Goal: Transaction & Acquisition: Obtain resource

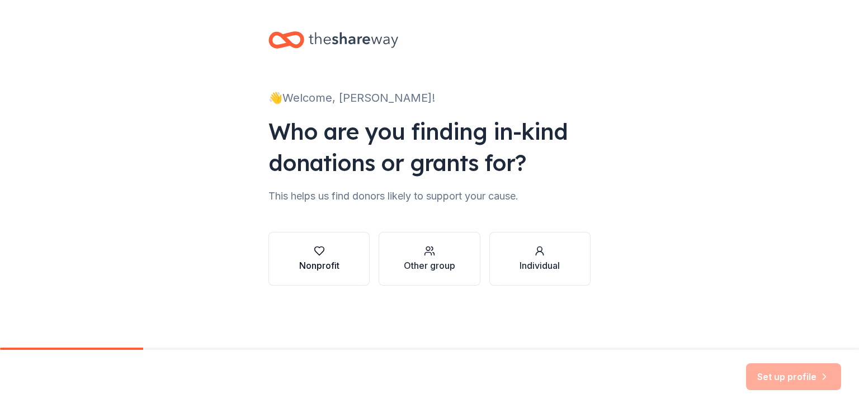
click at [311, 255] on div "button" at bounding box center [319, 251] width 40 height 11
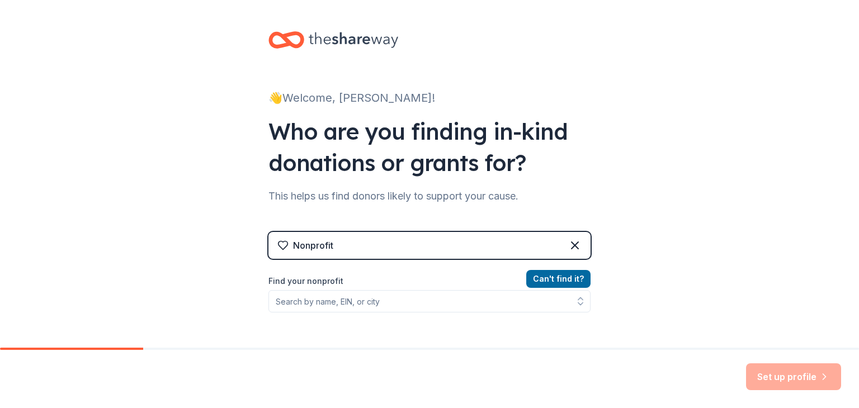
click at [294, 278] on label "Find your nonprofit" at bounding box center [430, 281] width 322 height 13
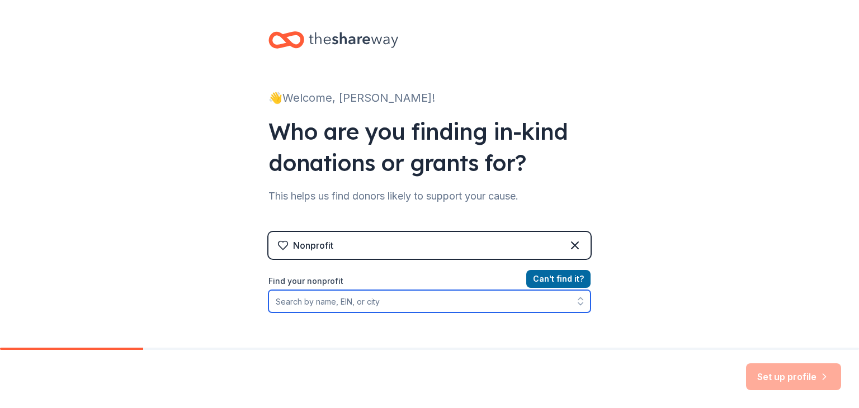
click at [299, 300] on input "Find your nonprofit" at bounding box center [430, 301] width 322 height 22
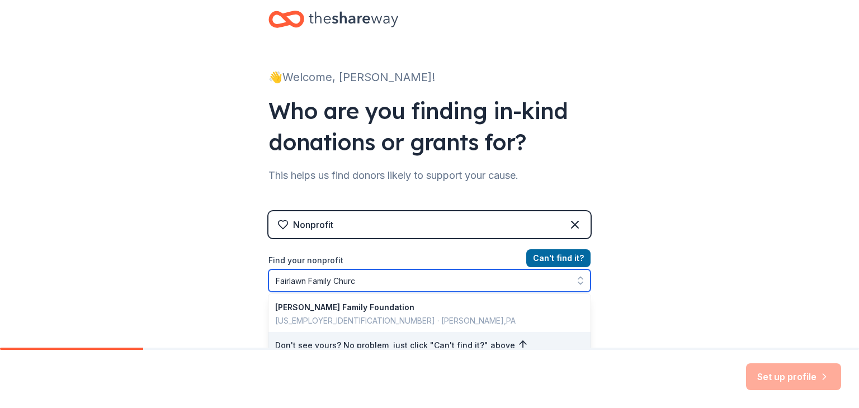
type input "Fairlawn Family [DEMOGRAPHIC_DATA]"
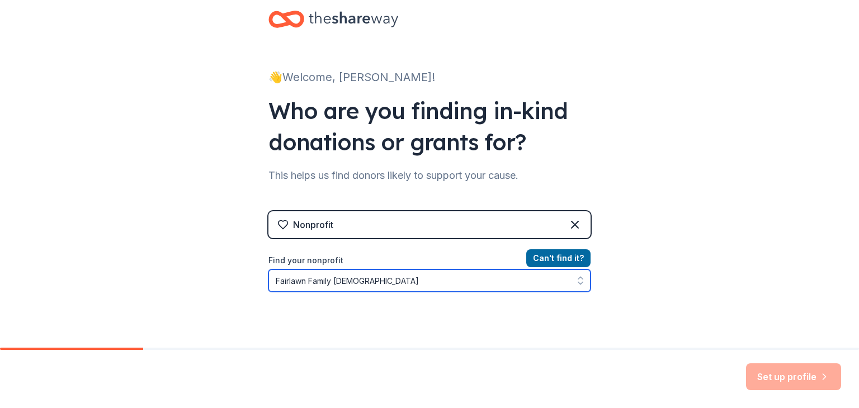
drag, startPoint x: 387, startPoint y: 279, endPoint x: 246, endPoint y: 287, distance: 141.2
click at [251, 287] on div "👋 Welcome, [PERSON_NAME]! Who are you finding in-kind donations or grants for? …" at bounding box center [430, 218] width 358 height 478
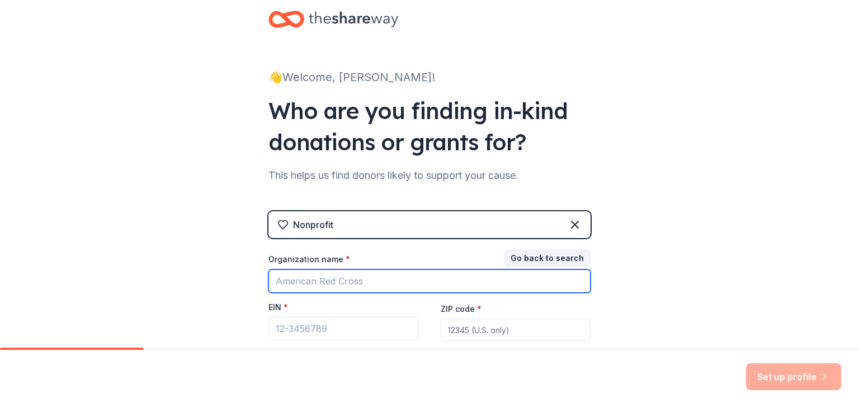
click at [322, 280] on input "Organization name *" at bounding box center [430, 282] width 322 height 24
type input "Fairlawn Family [DEMOGRAPHIC_DATA]"
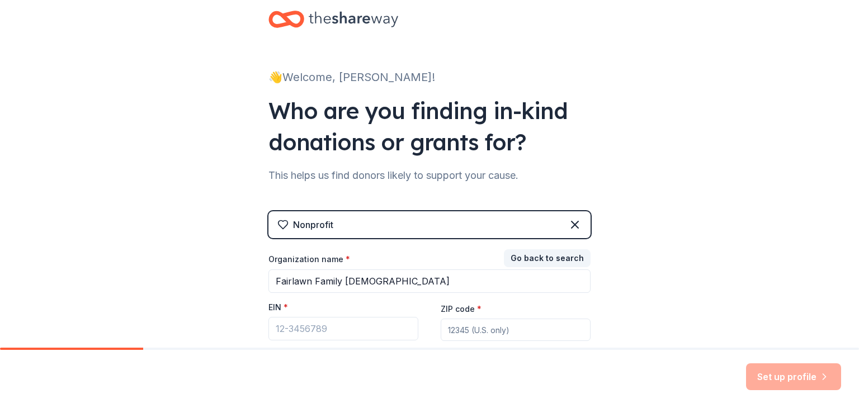
click at [472, 328] on input "ZIP code *" at bounding box center [516, 330] width 150 height 22
type input "34947"
click at [547, 370] on div "Set up profile" at bounding box center [429, 379] width 859 height 58
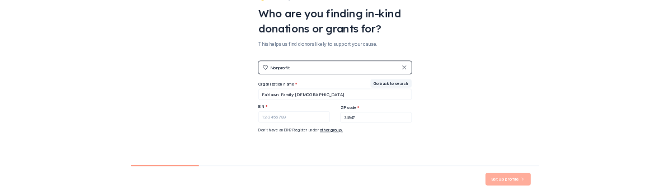
scroll to position [107, 0]
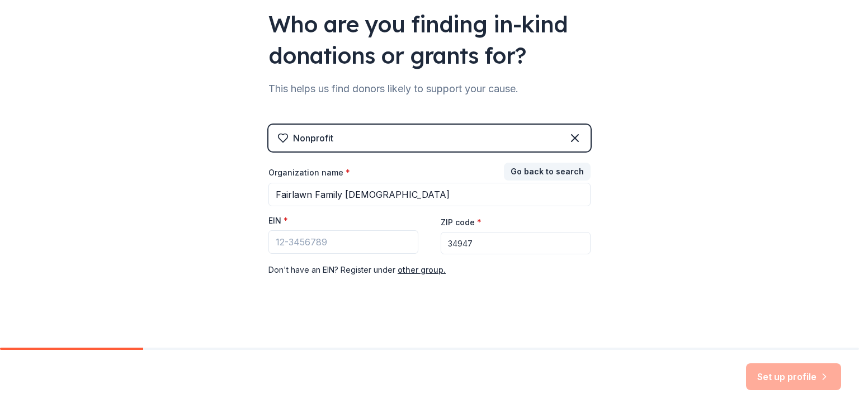
click at [490, 248] on input "34947" at bounding box center [516, 243] width 150 height 22
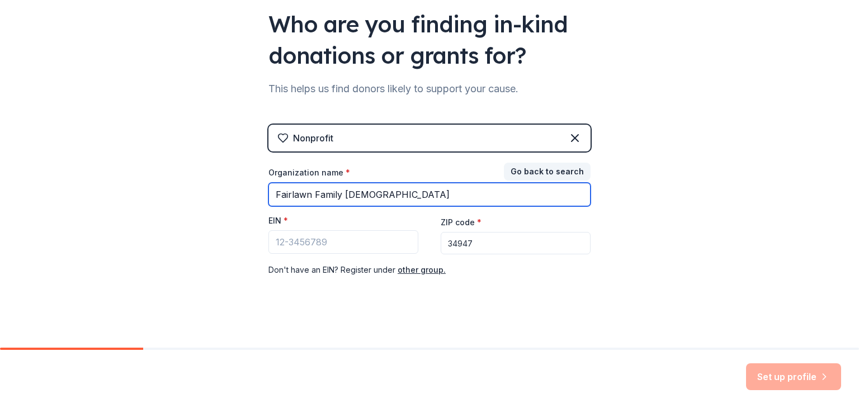
click at [398, 191] on input "Fairlawn Family [DEMOGRAPHIC_DATA]" at bounding box center [430, 195] width 322 height 24
type input "Fairlawn"
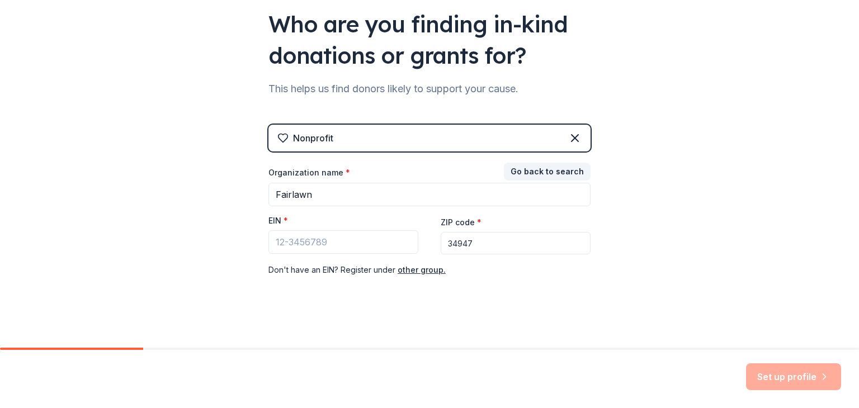
click at [478, 275] on div "Don ' t have an EIN? Register under other group." at bounding box center [430, 270] width 322 height 13
click at [365, 243] on input "EIN *" at bounding box center [344, 243] width 150 height 24
click at [535, 175] on button "Go back to search" at bounding box center [547, 172] width 87 height 18
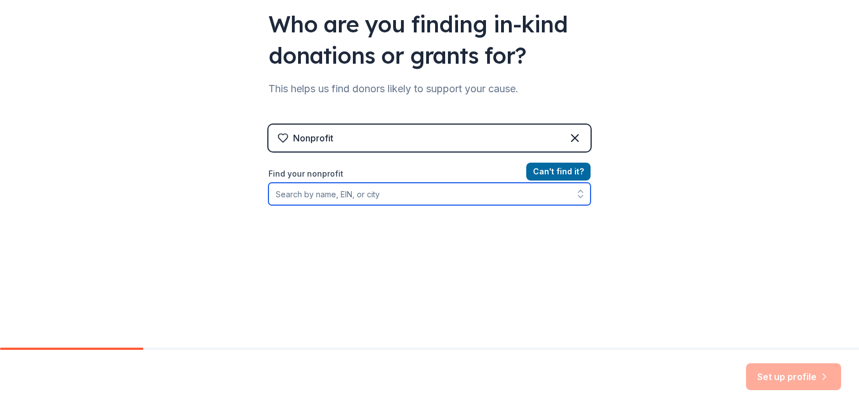
click at [345, 200] on input "Find your nonprofit" at bounding box center [430, 194] width 322 height 22
type input "J"
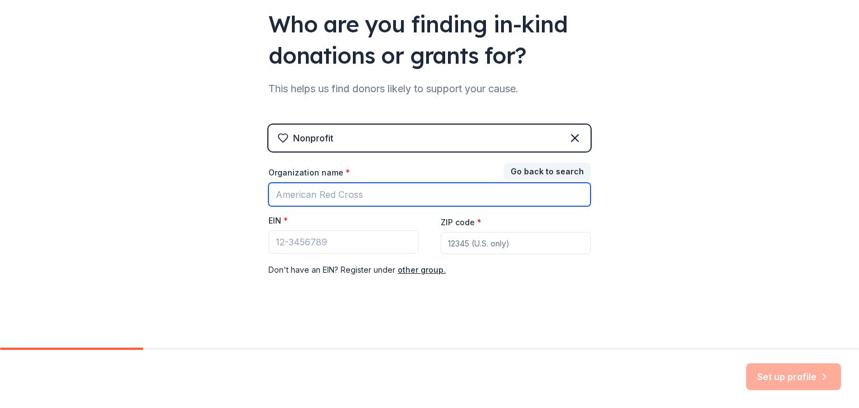
click at [349, 187] on input "Organization name *" at bounding box center [430, 195] width 322 height 24
type input "Fairlawn Family [DEMOGRAPHIC_DATA]"
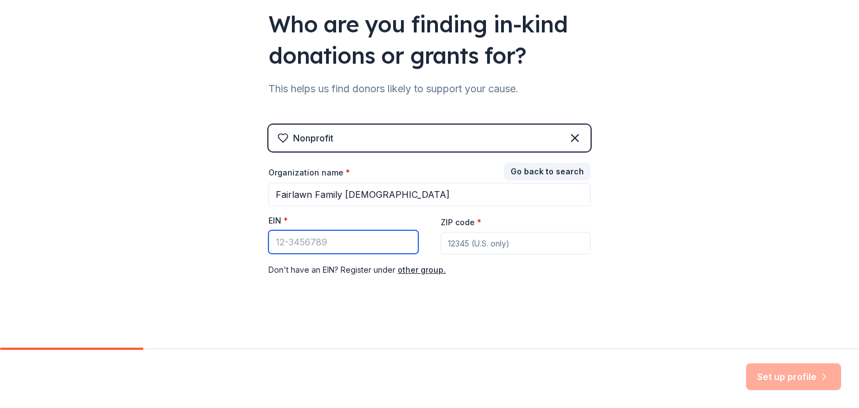
click at [329, 236] on input "EIN *" at bounding box center [344, 243] width 150 height 24
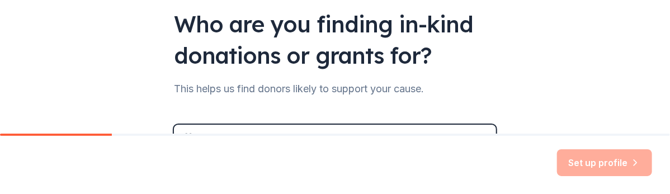
scroll to position [221, 0]
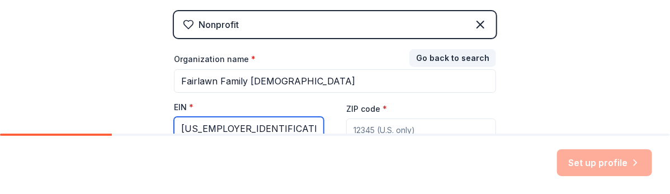
type input "[US_EMPLOYER_IDENTIFICATION_NUMBER]"
click at [411, 134] on div at bounding box center [335, 135] width 670 height 2
click at [392, 129] on input "ZIP code *" at bounding box center [421, 130] width 150 height 22
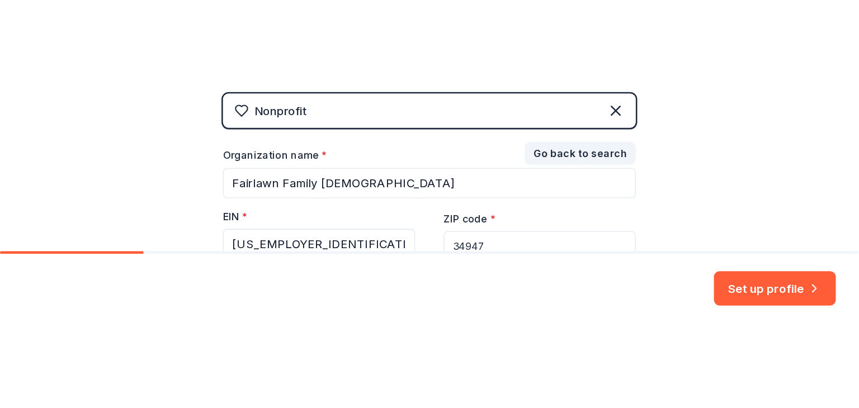
scroll to position [112, 0]
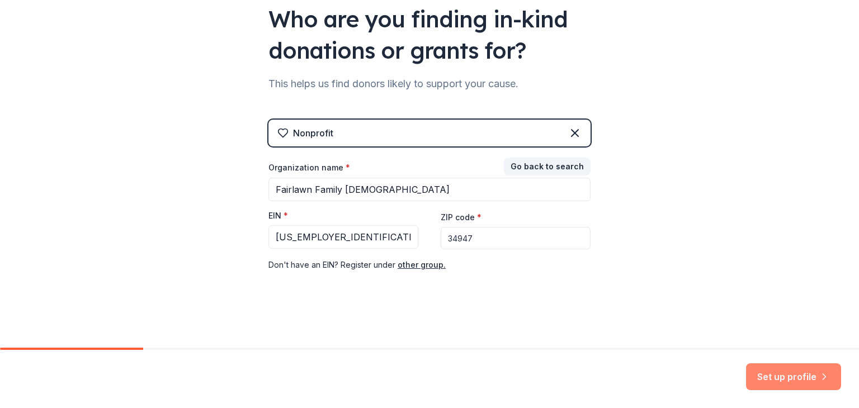
type input "34947"
click at [770, 379] on button "Set up profile" at bounding box center [793, 377] width 95 height 27
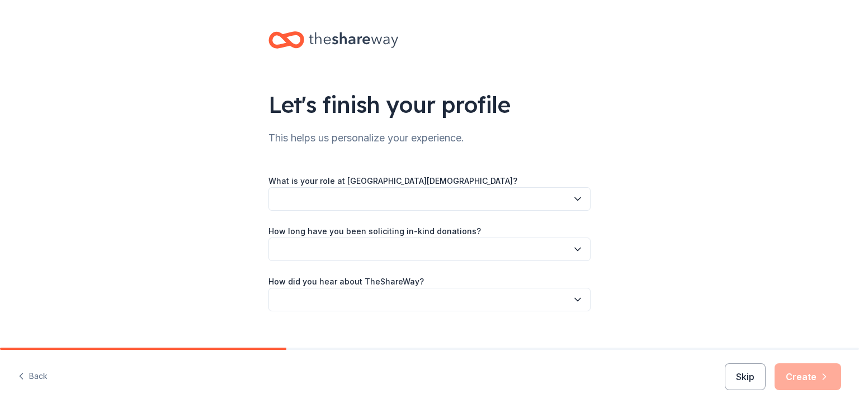
click at [577, 198] on icon "button" at bounding box center [577, 199] width 11 height 11
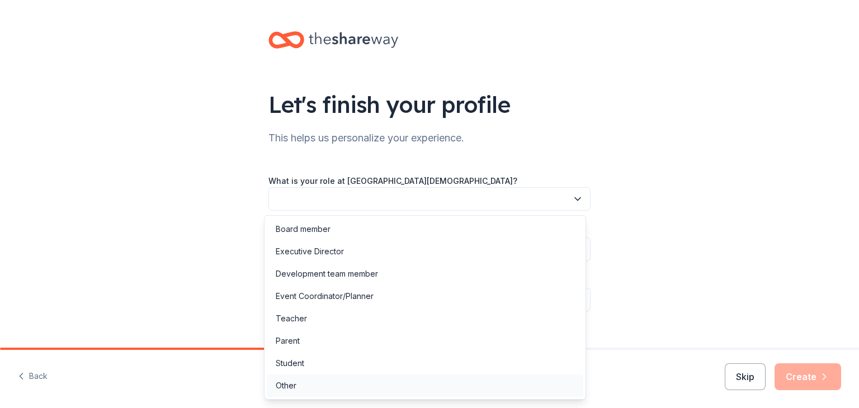
click at [283, 381] on div "Other" at bounding box center [286, 385] width 21 height 13
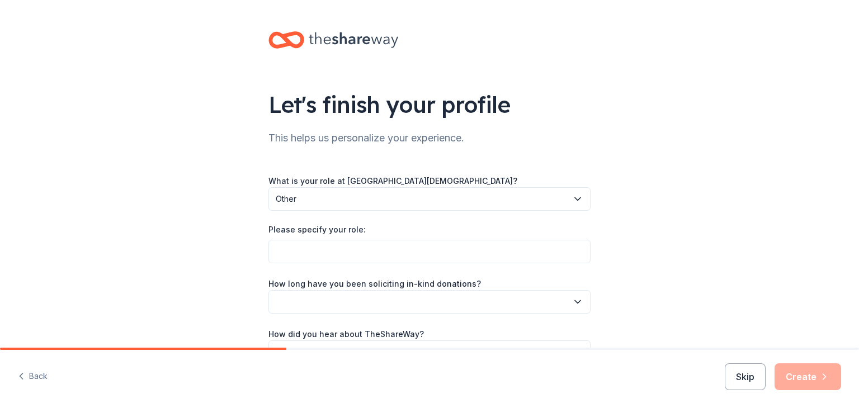
click at [347, 233] on label "Please specify your role:" at bounding box center [317, 229] width 97 height 11
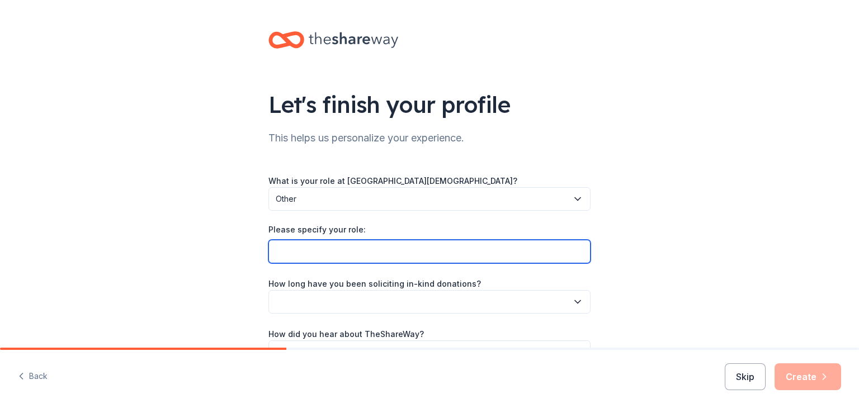
click at [347, 240] on input "Please specify your role:" at bounding box center [430, 252] width 322 height 24
type input "Office Manager"
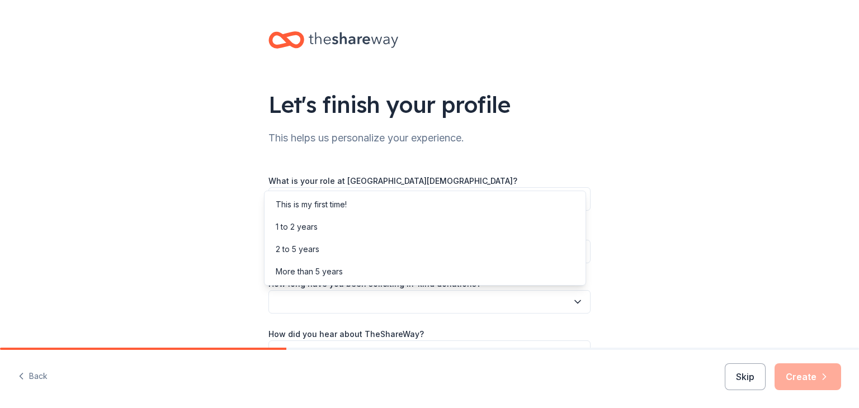
click at [414, 309] on button "button" at bounding box center [430, 302] width 322 height 24
click at [312, 251] on div "2 to 5 years" at bounding box center [298, 249] width 44 height 13
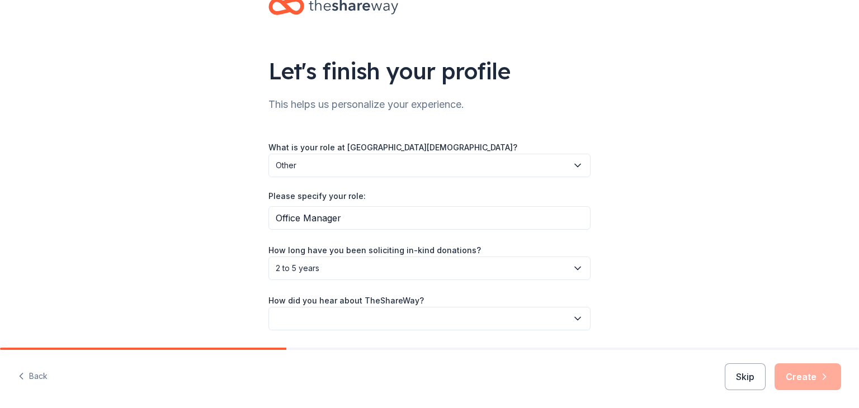
scroll to position [69, 0]
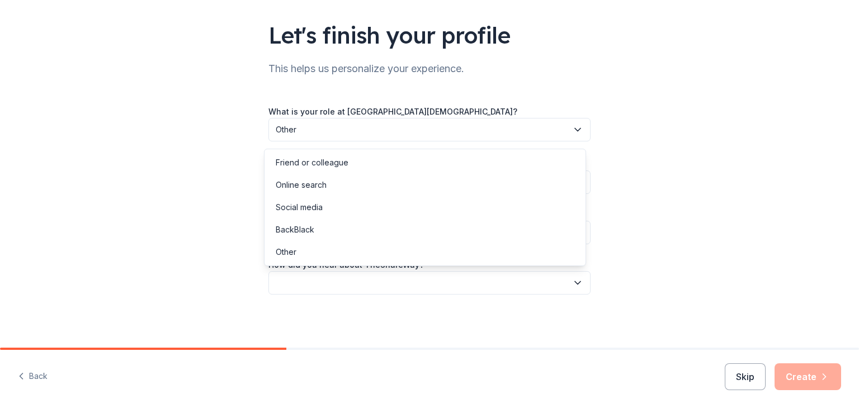
click at [555, 278] on button "button" at bounding box center [430, 283] width 322 height 24
click at [284, 247] on div "Other" at bounding box center [286, 252] width 21 height 13
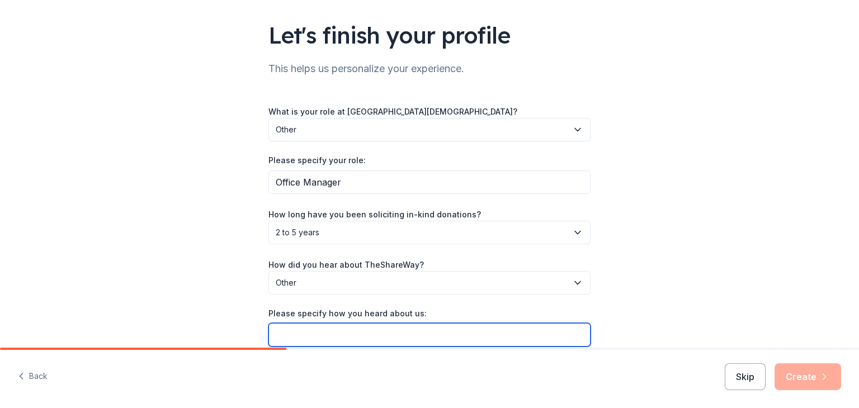
click at [375, 330] on input "Please specify how you heard about us:" at bounding box center [430, 335] width 322 height 24
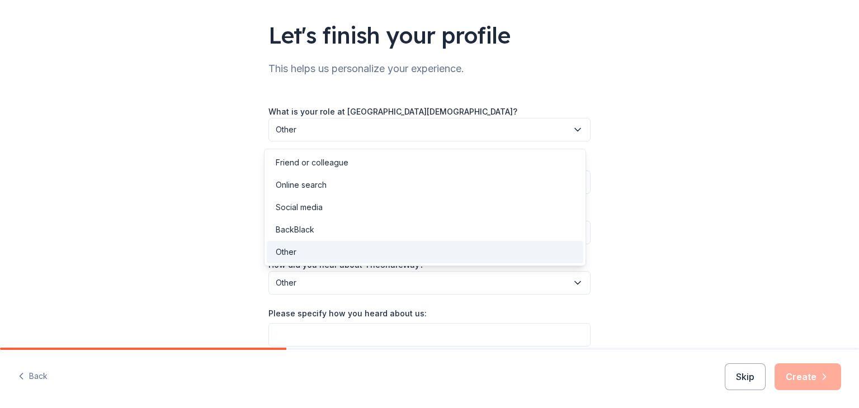
click at [386, 283] on span "Other" at bounding box center [422, 282] width 292 height 13
click at [325, 187] on div "Online search" at bounding box center [301, 184] width 51 height 13
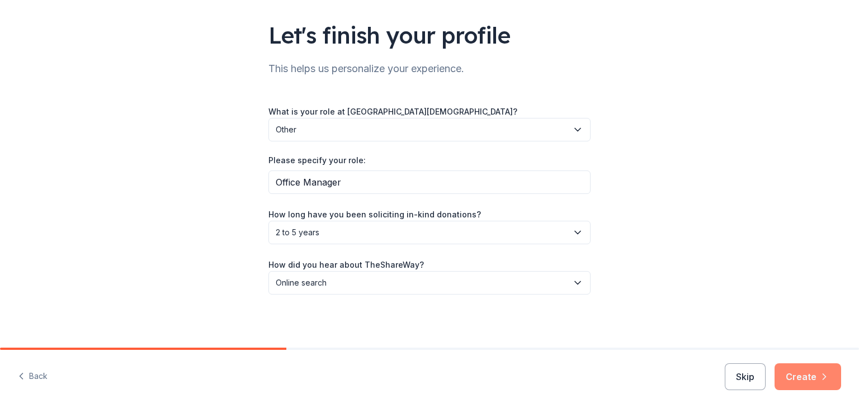
click at [802, 378] on button "Create" at bounding box center [808, 377] width 67 height 27
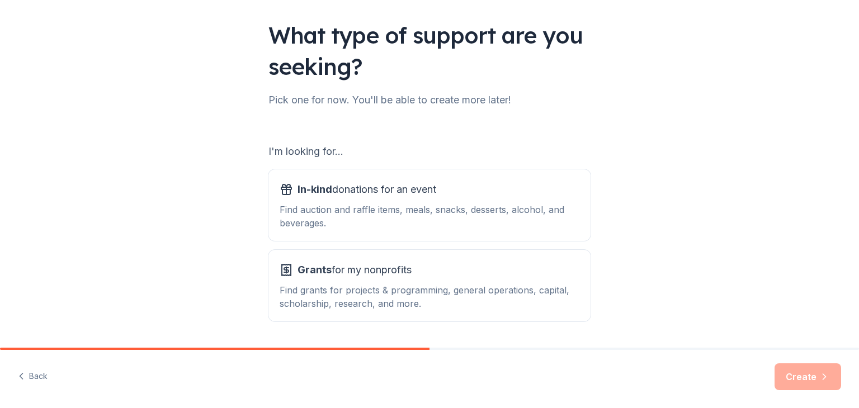
scroll to position [104, 0]
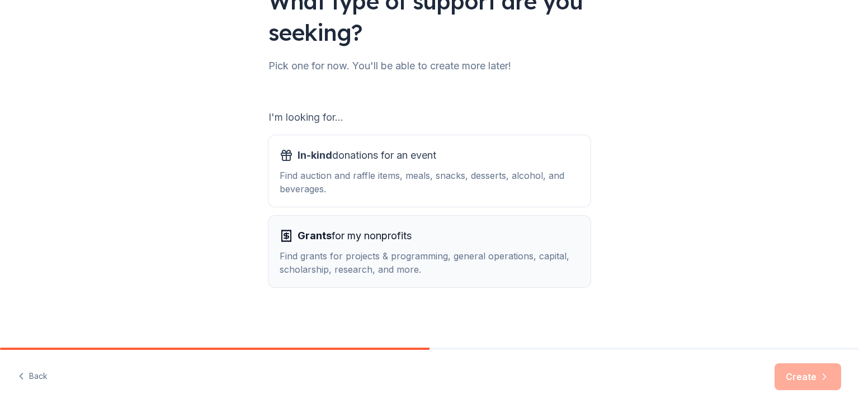
click at [306, 247] on div "Grants for my nonprofits Find grants for projects & programming, general operat…" at bounding box center [430, 251] width 300 height 49
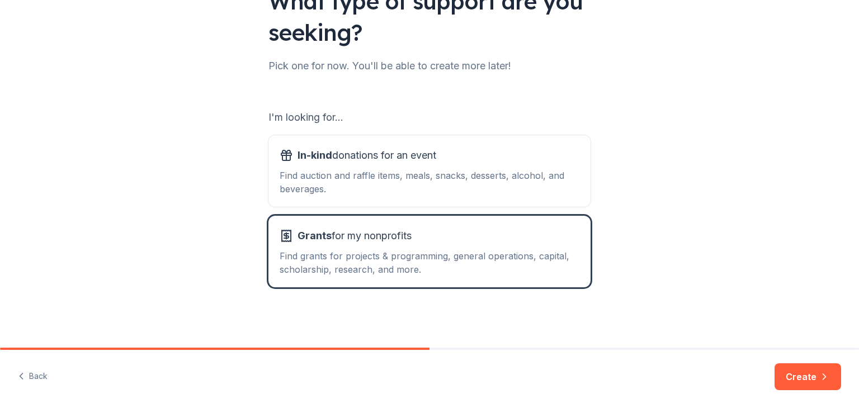
click at [812, 385] on button "Create" at bounding box center [808, 377] width 67 height 27
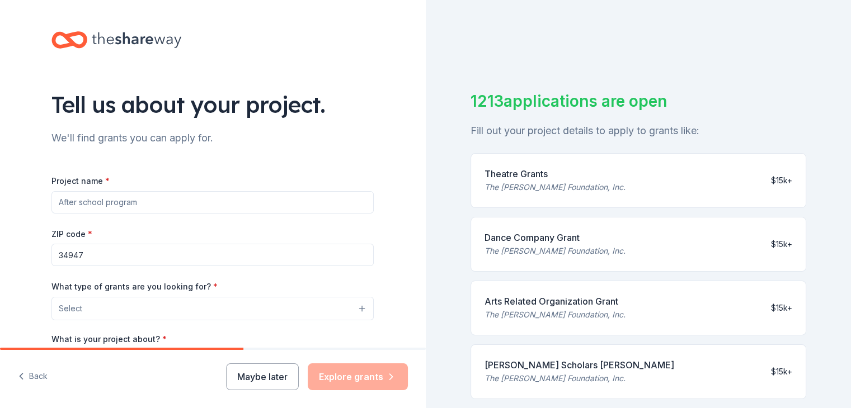
click at [172, 203] on input "Project name *" at bounding box center [212, 202] width 322 height 22
type input "F"
type input "Mama [PERSON_NAME]'s Kitchen Fund"
click at [123, 312] on button "Select" at bounding box center [215, 309] width 322 height 24
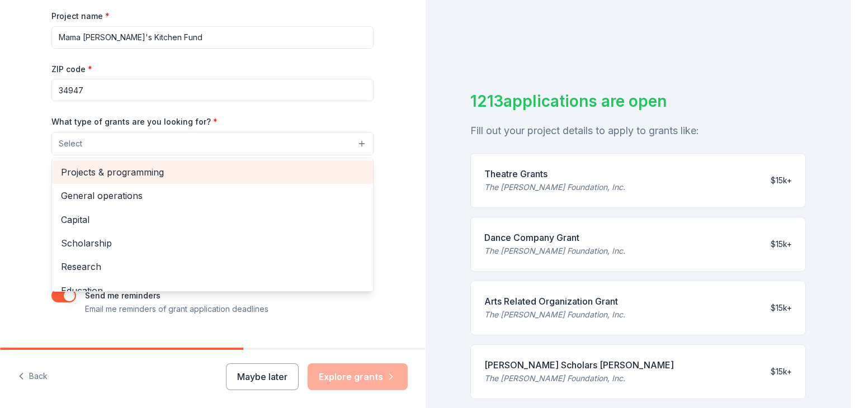
drag, startPoint x: 75, startPoint y: 173, endPoint x: 50, endPoint y: 189, distance: 29.4
click at [51, 189] on div "Projects & programming General operations Capital Scholarship Research Educatio…" at bounding box center [212, 225] width 322 height 134
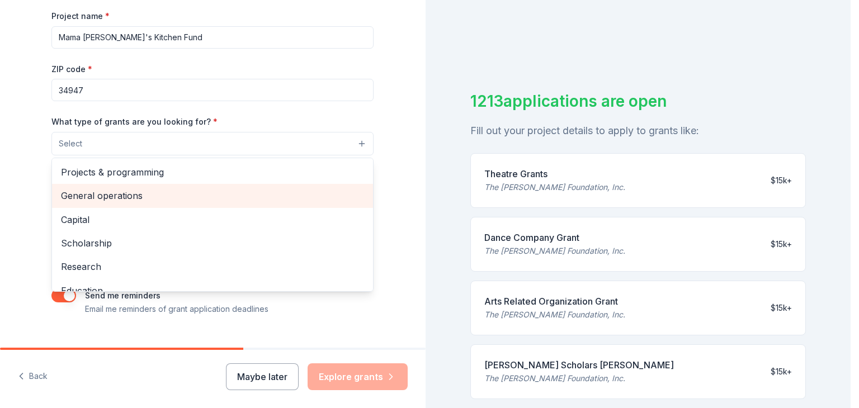
click at [71, 195] on span "General operations" at bounding box center [212, 196] width 303 height 15
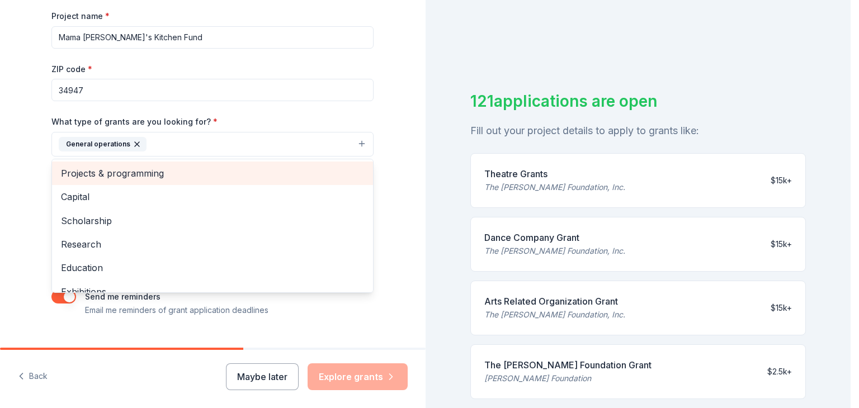
click at [127, 171] on span "Projects & programming" at bounding box center [212, 173] width 303 height 15
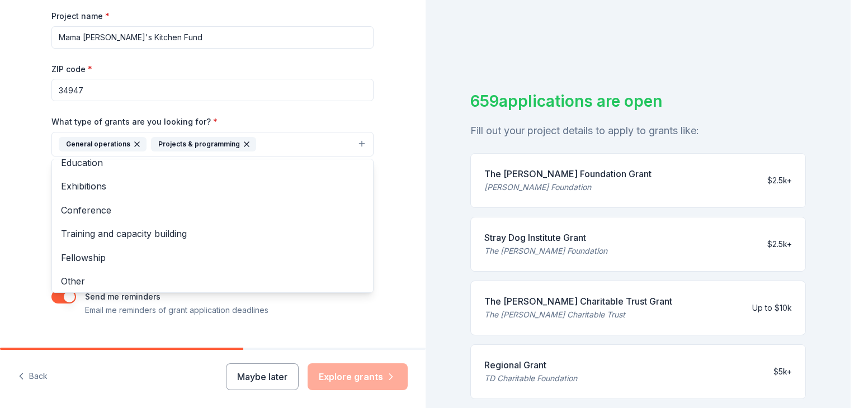
scroll to position [84, 0]
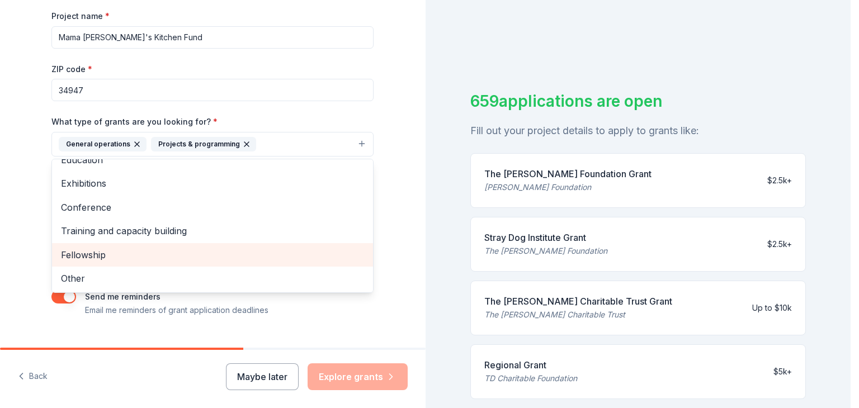
click at [96, 253] on span "Fellowship" at bounding box center [212, 255] width 303 height 15
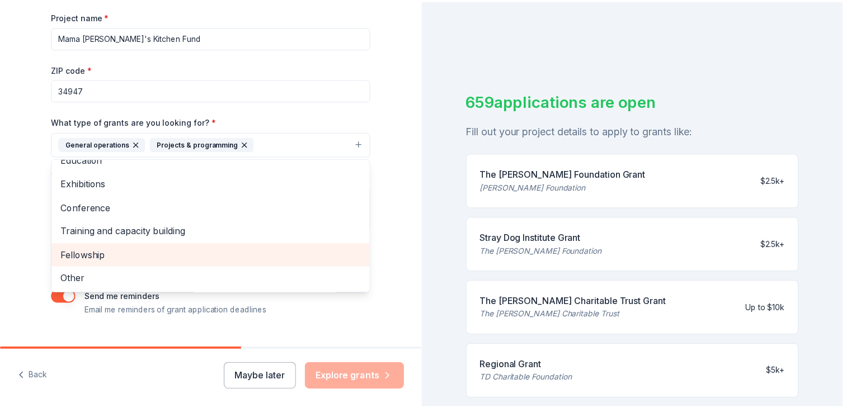
scroll to position [60, 0]
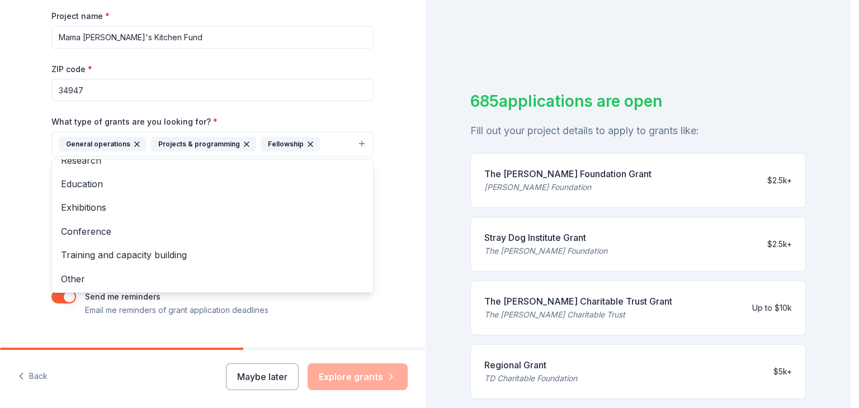
click at [398, 93] on div "Tell us about your project. We'll find grants you can apply for. Project name *…" at bounding box center [213, 103] width 426 height 536
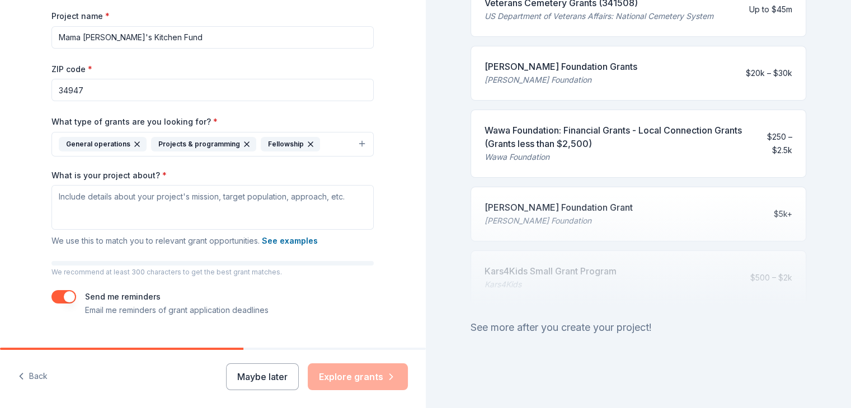
scroll to position [497, 0]
click at [542, 135] on div "Wawa Foundation: Financial Grants - Local Connection Grants (Grants less than $…" at bounding box center [617, 137] width 265 height 27
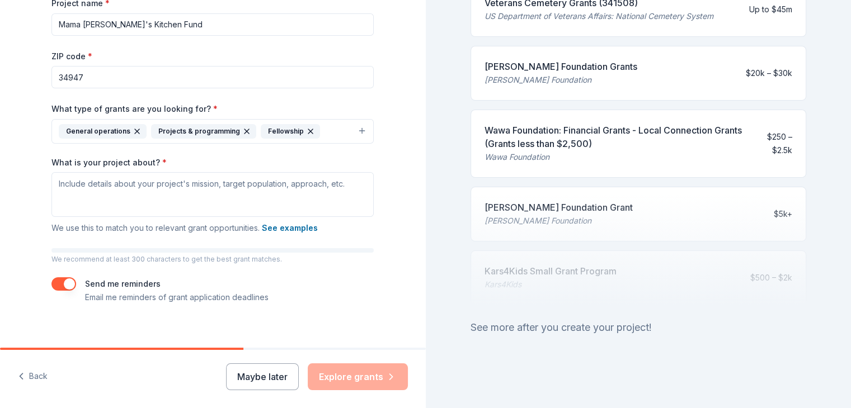
scroll to position [188, 0]
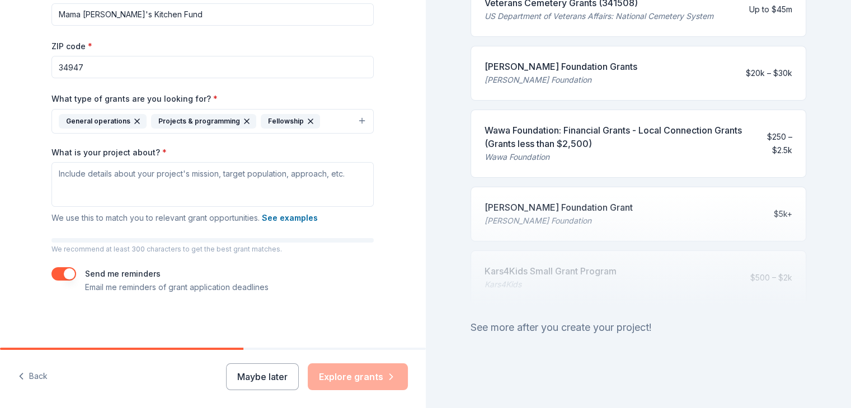
click at [109, 219] on span "We use this to match you to relevant grant opportunities. See examples" at bounding box center [184, 218] width 266 height 10
click at [365, 381] on div "Maybe later Explore grants" at bounding box center [317, 377] width 182 height 27
click at [563, 60] on div "[PERSON_NAME] Foundation Grants" at bounding box center [561, 66] width 153 height 13
click at [697, 76] on div "[PERSON_NAME] Foundation Grants [PERSON_NAME] Foundation $20k – $30k" at bounding box center [639, 73] width 336 height 55
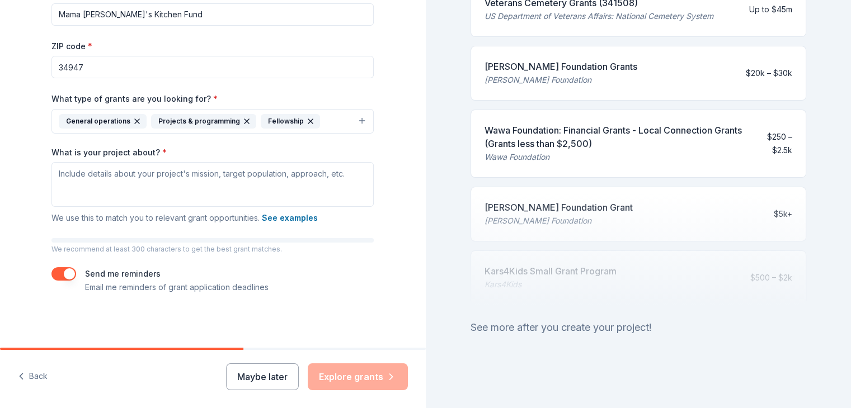
click at [533, 153] on div "Wawa Foundation" at bounding box center [617, 157] width 265 height 13
click at [720, 139] on div "Wawa Foundation: Financial Grants - Local Connection Grants (Grants less than $…" at bounding box center [617, 137] width 265 height 27
click at [736, 135] on div "Wawa Foundation: Financial Grants - Local Connection Grants (Grants less than $…" at bounding box center [617, 137] width 265 height 27
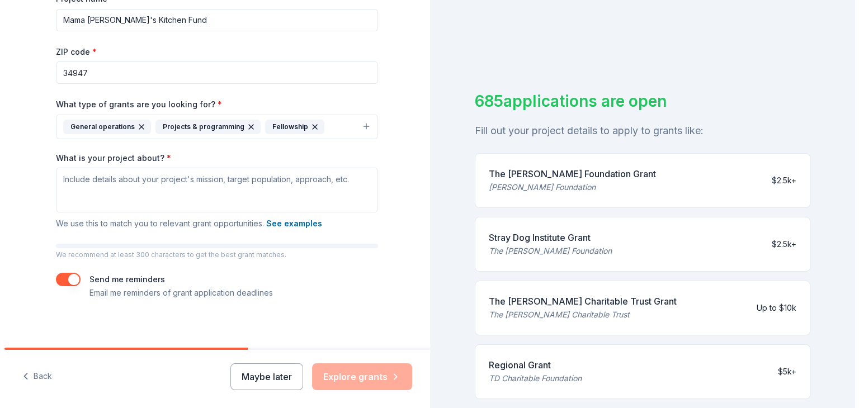
scroll to position [187, 0]
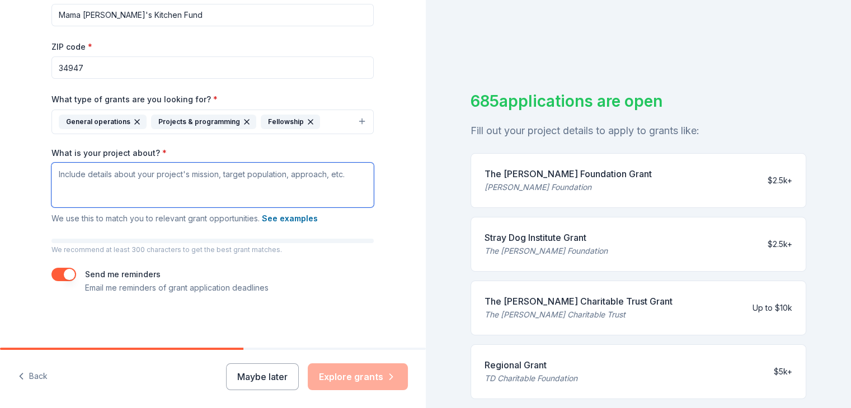
click at [271, 181] on textarea "What is your project about? *" at bounding box center [212, 185] width 322 height 45
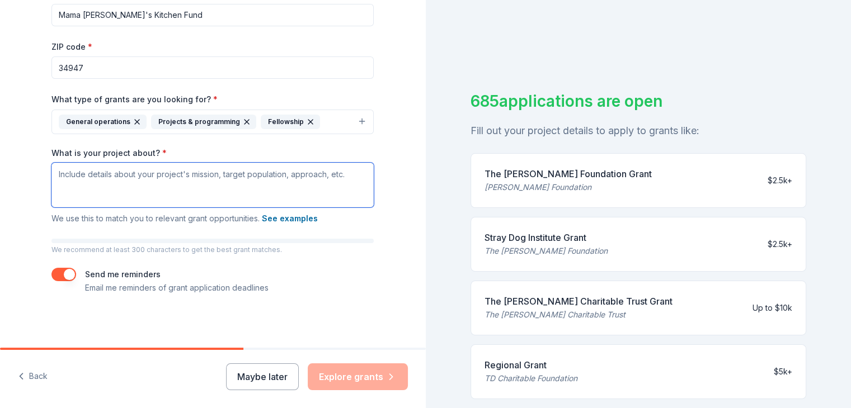
click at [69, 167] on textarea "What is your project about? *" at bounding box center [212, 185] width 322 height 45
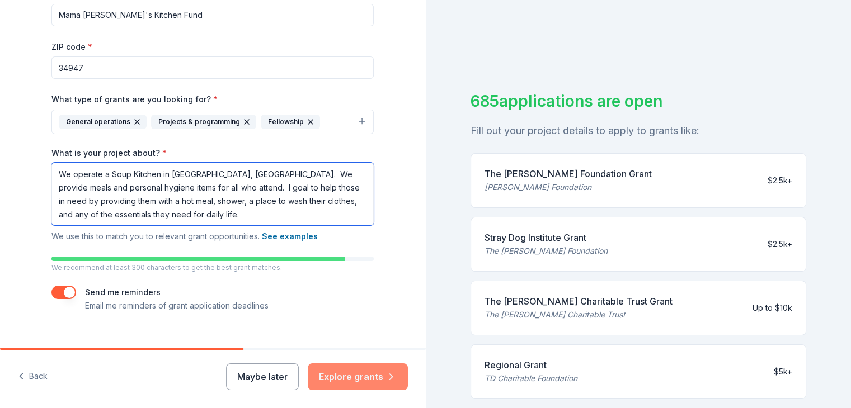
type textarea "We operate a Soup Kitchen in [GEOGRAPHIC_DATA], [GEOGRAPHIC_DATA]. We provide m…"
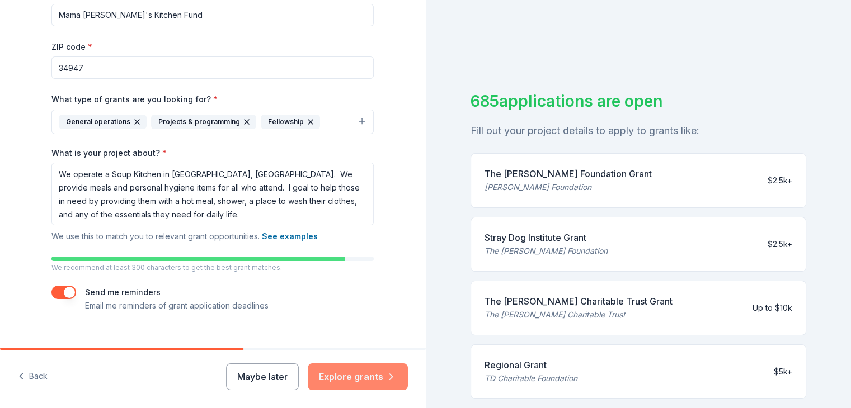
click at [360, 377] on button "Explore grants" at bounding box center [358, 377] width 100 height 27
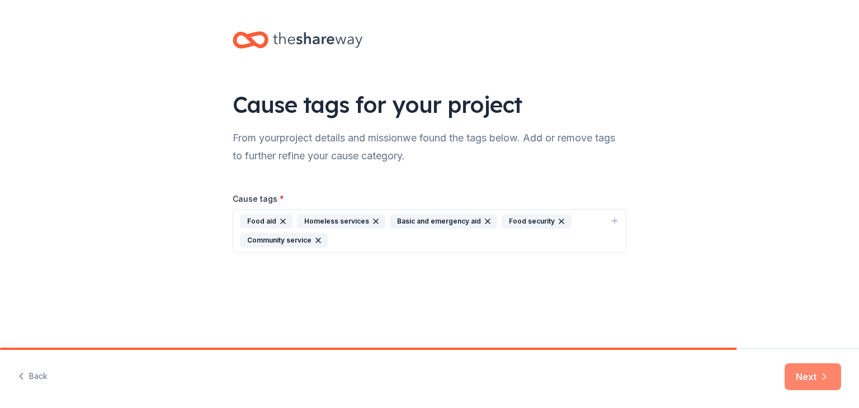
click at [817, 378] on button "Next" at bounding box center [813, 377] width 57 height 27
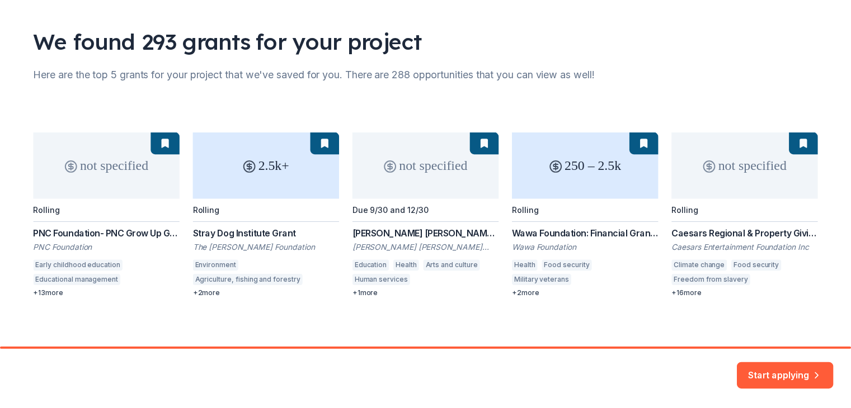
scroll to position [69, 0]
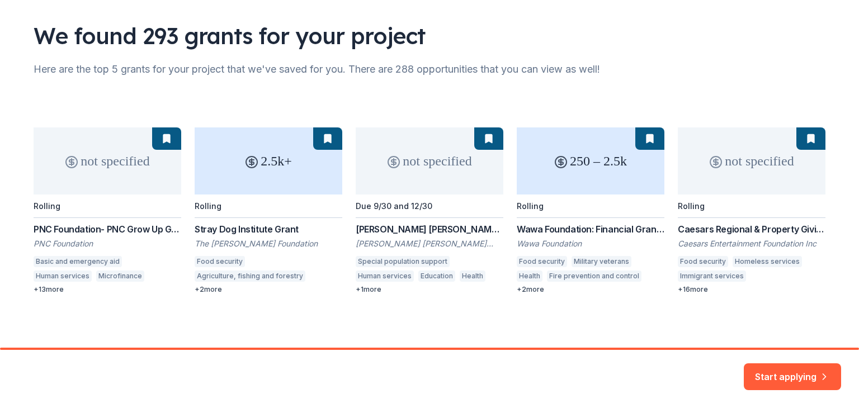
drag, startPoint x: 792, startPoint y: 375, endPoint x: 810, endPoint y: 370, distance: 18.6
click at [793, 375] on button "Start applying" at bounding box center [792, 370] width 97 height 27
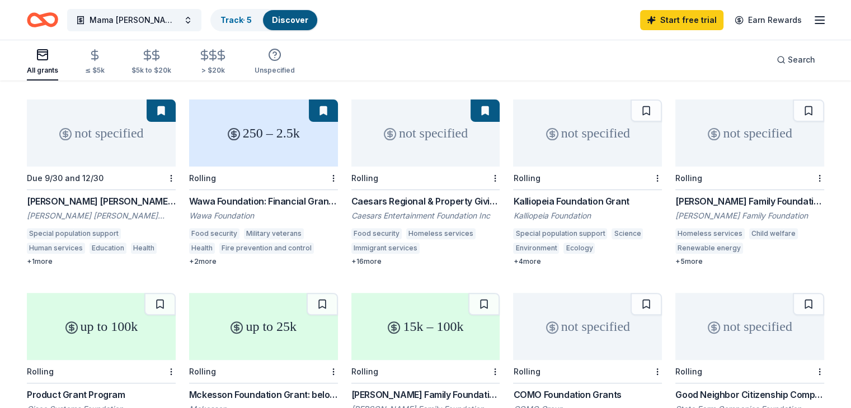
scroll to position [306, 0]
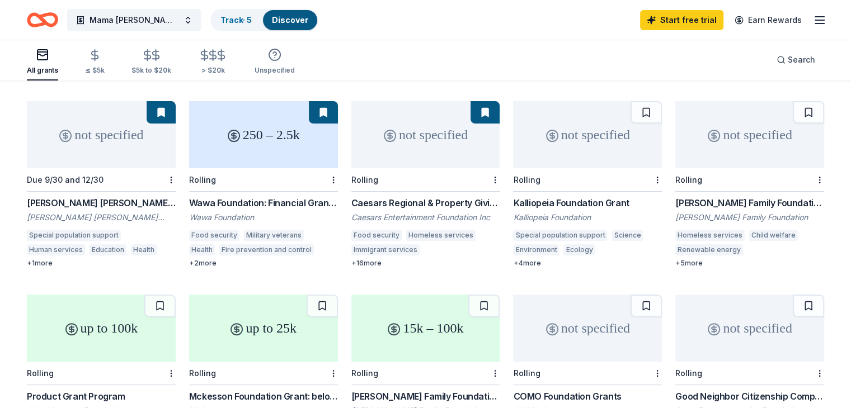
click at [88, 196] on div "[PERSON_NAME] [PERSON_NAME] Charitable Foundation Grant" at bounding box center [101, 202] width 149 height 13
click at [259, 196] on div "Wawa Foundation: Financial Grants - Local Connection Grants (Grants less than $…" at bounding box center [263, 202] width 149 height 13
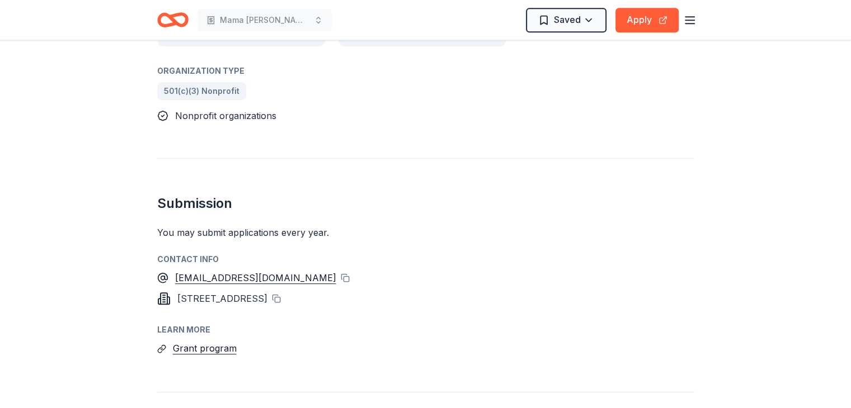
scroll to position [671, 0]
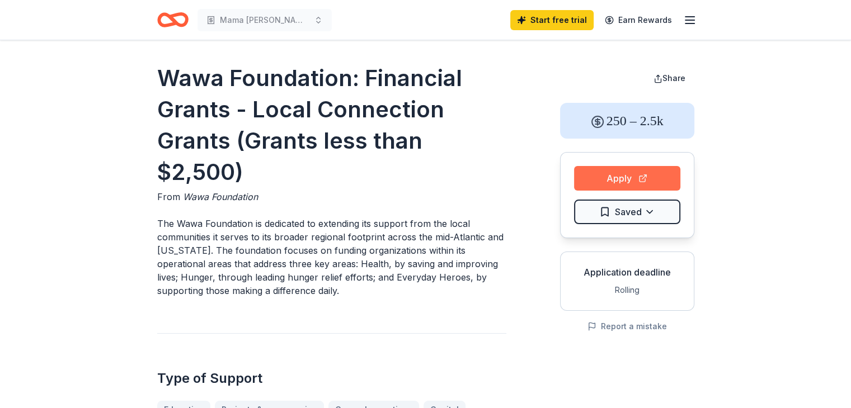
click at [613, 175] on button "Apply" at bounding box center [627, 178] width 106 height 25
